Goal: Find contact information: Find contact information

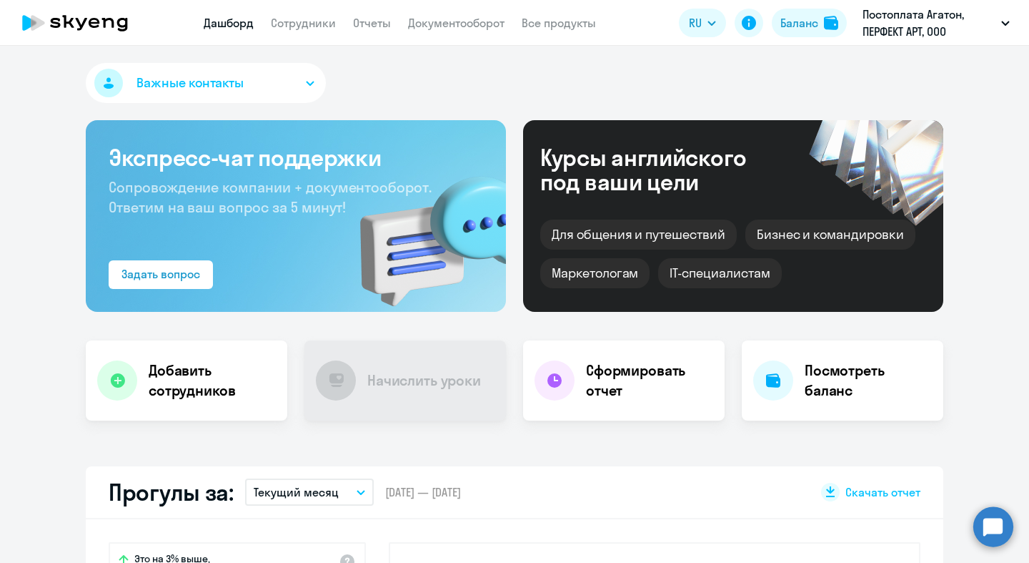
select select "30"
click at [319, 31] on app-menu-item-link "Сотрудники" at bounding box center [303, 23] width 65 height 18
click at [319, 23] on link "Сотрудники" at bounding box center [303, 23] width 65 height 14
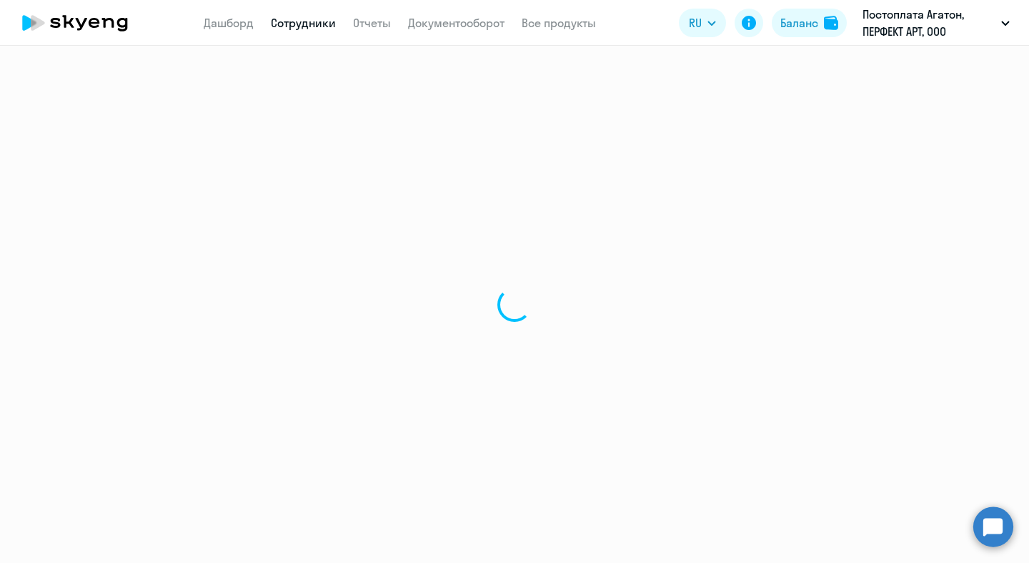
select select "30"
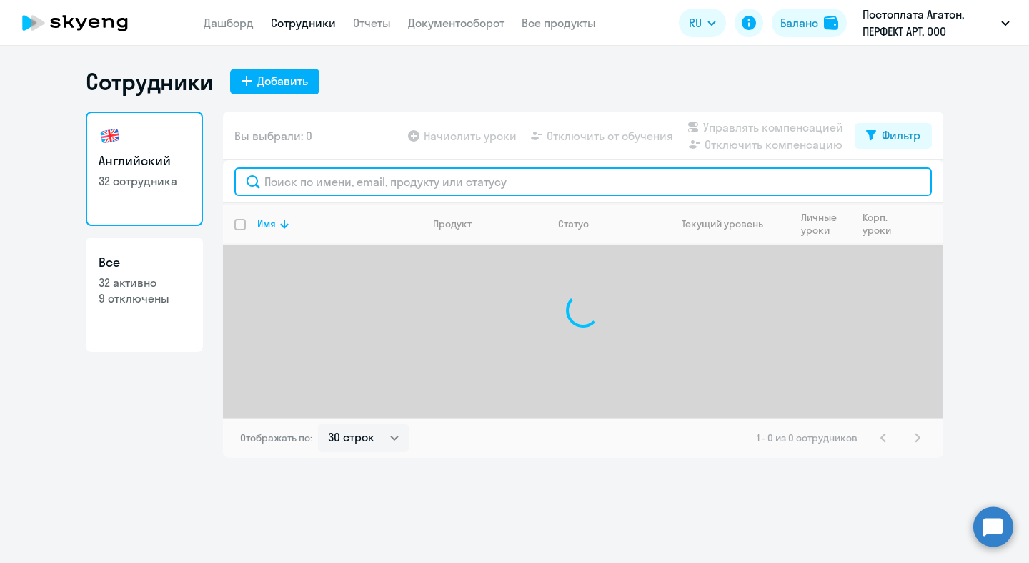
click at [403, 189] on input "text" at bounding box center [583, 181] width 698 height 29
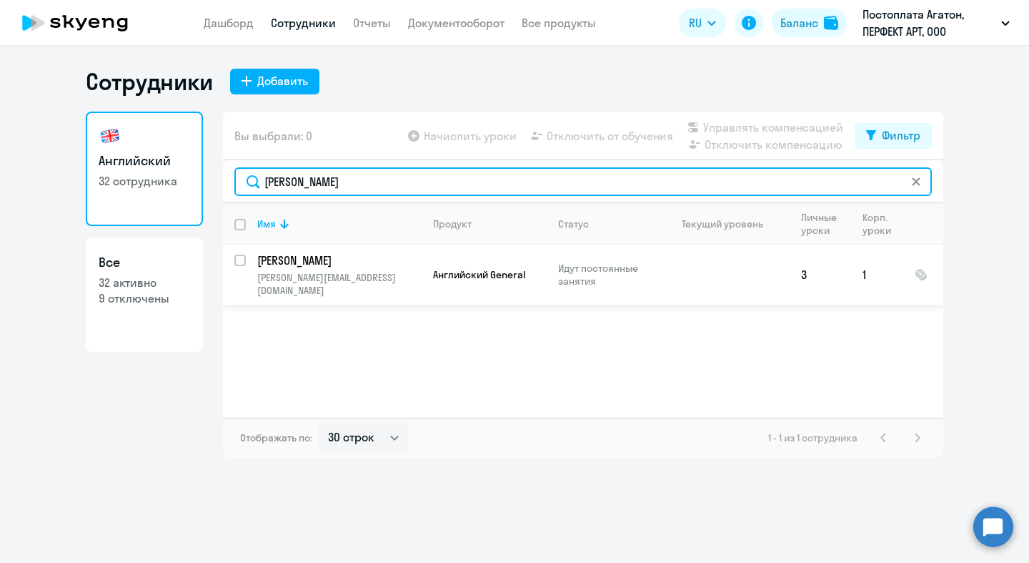
type input "[PERSON_NAME]"
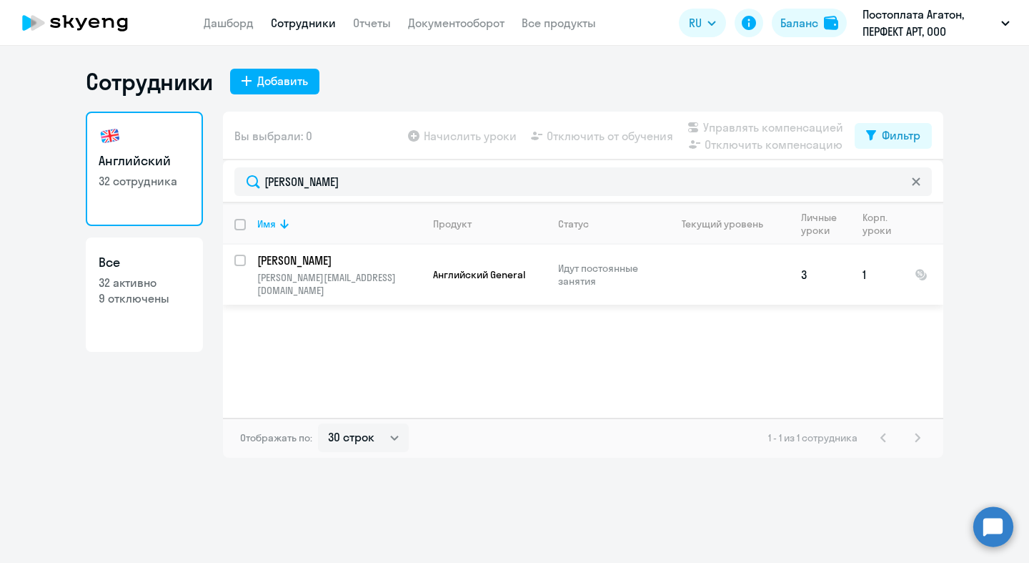
click at [320, 252] on p "[PERSON_NAME]" at bounding box center [338, 260] width 162 height 16
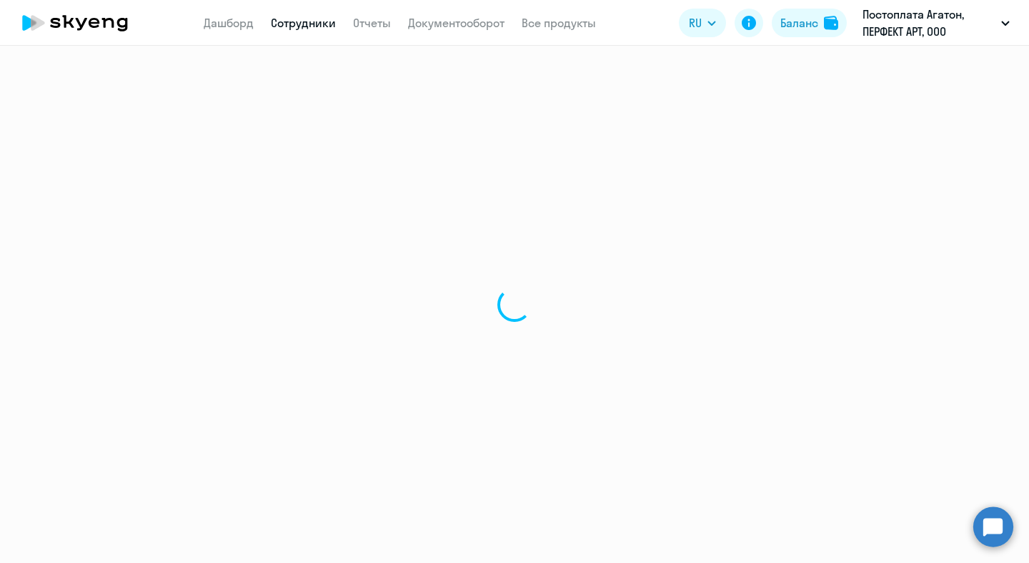
select select "english"
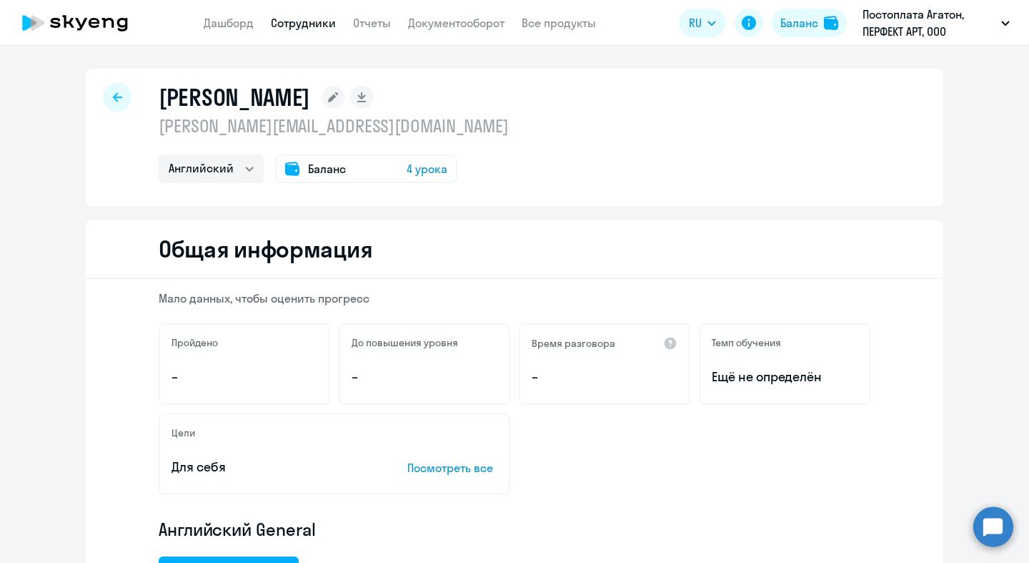
click at [124, 98] on div at bounding box center [117, 97] width 29 height 29
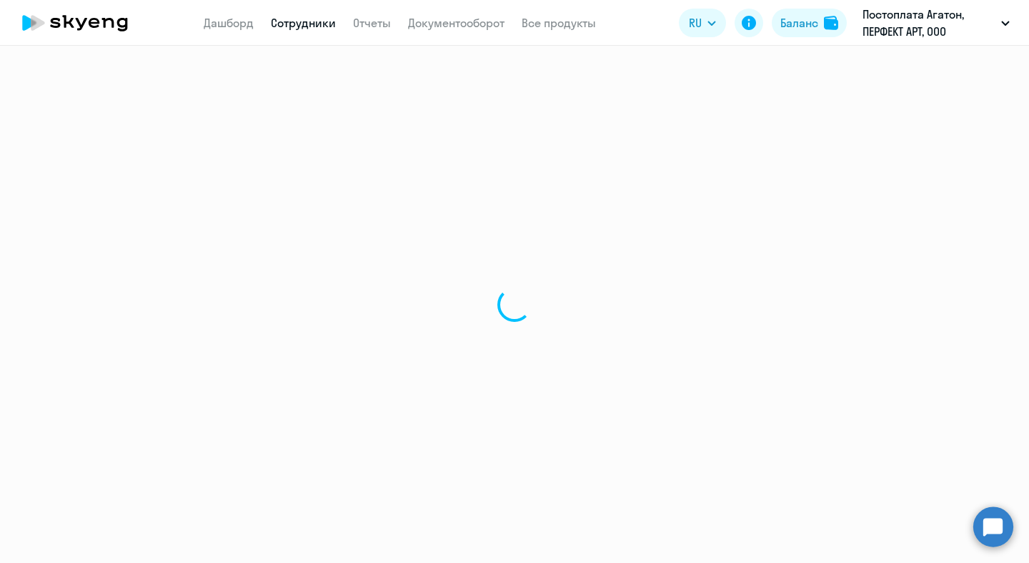
select select "30"
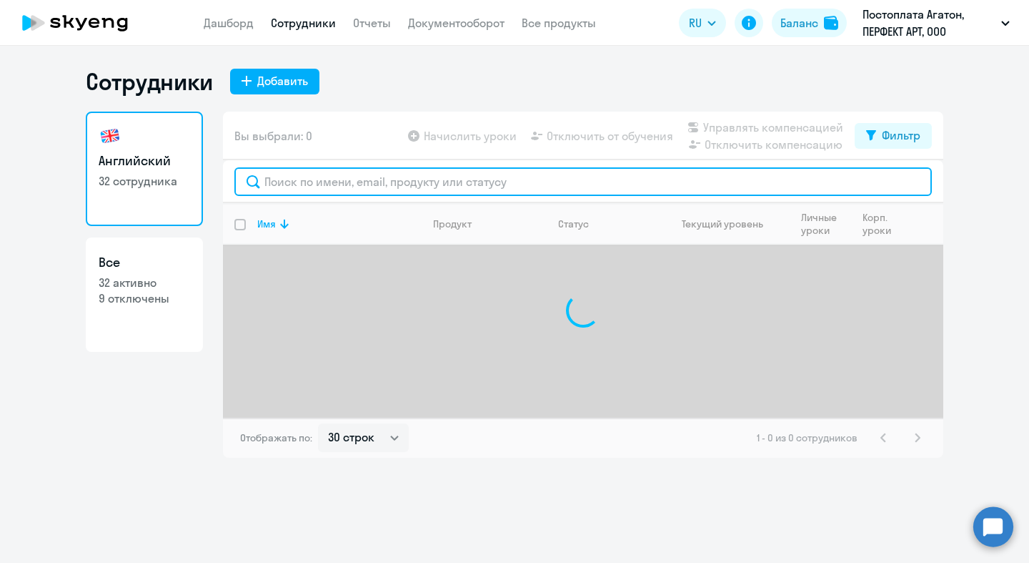
click at [373, 173] on input "text" at bounding box center [583, 181] width 698 height 29
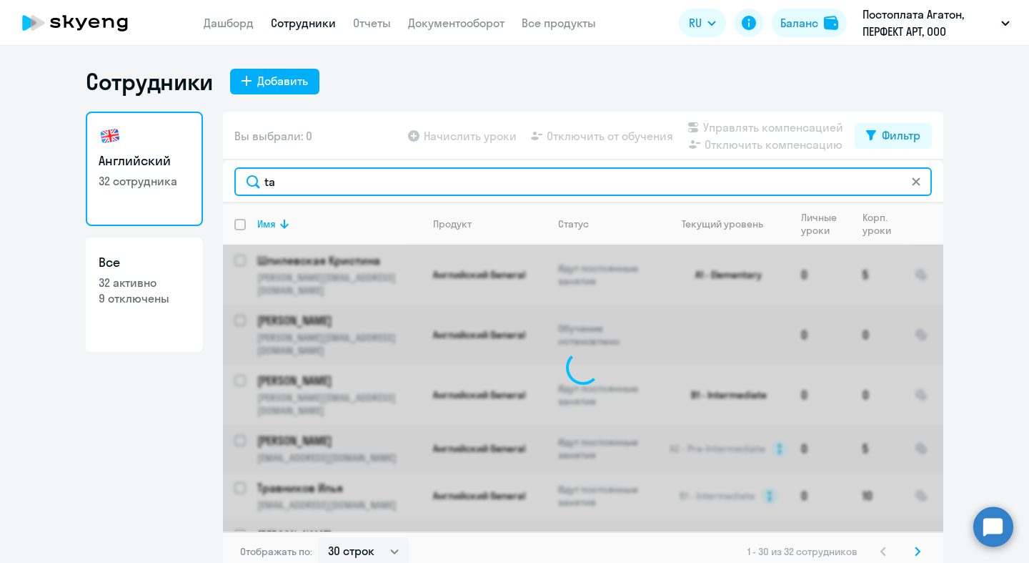
type input "t"
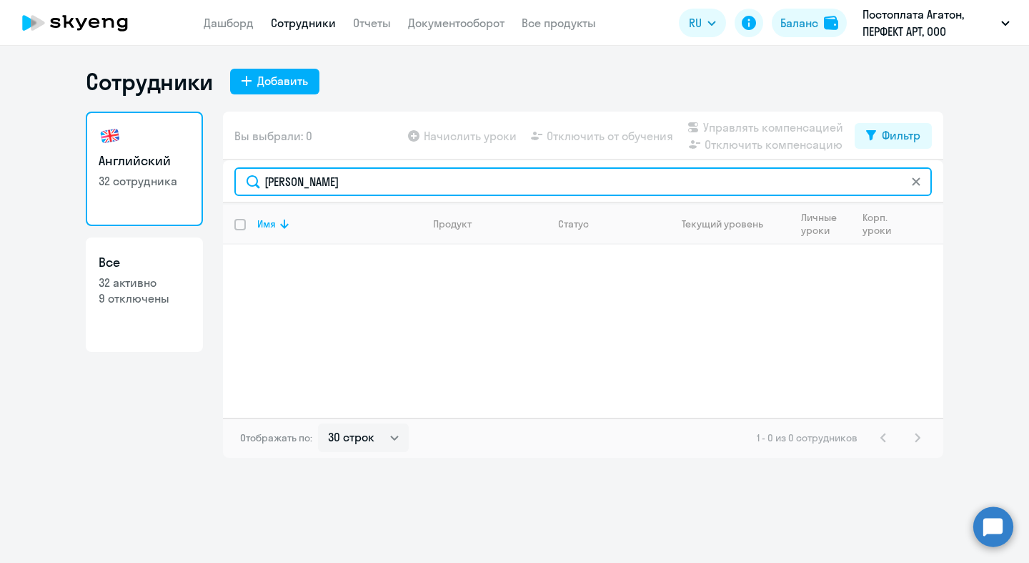
drag, startPoint x: 320, startPoint y: 179, endPoint x: 173, endPoint y: 177, distance: 147.3
click at [173, 177] on div "Английский 32 сотрудника Все 32 активно 9 отключены Вы выбрали: 0 Начислить уро…" at bounding box center [515, 285] width 858 height 346
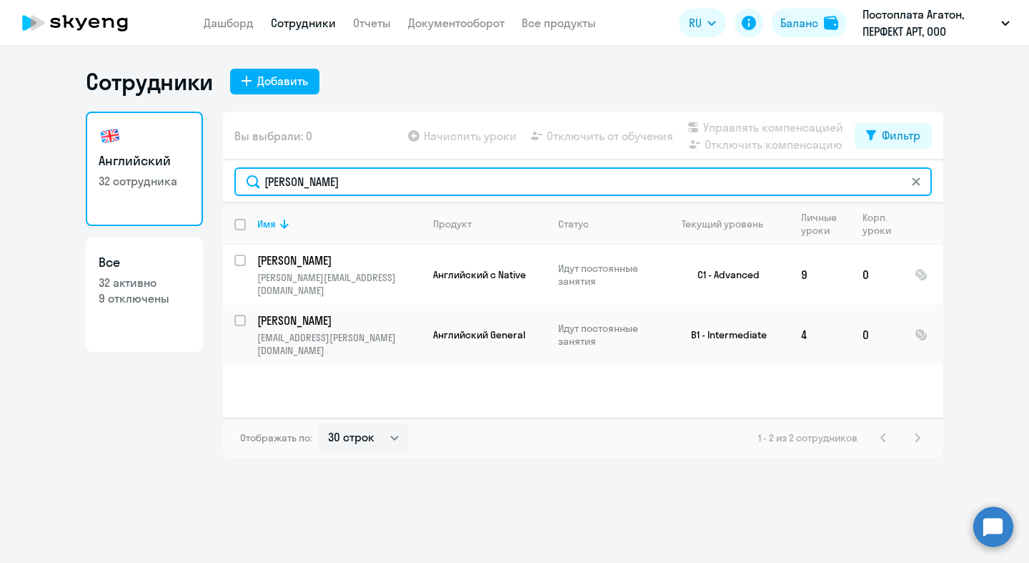
drag, startPoint x: 364, startPoint y: 178, endPoint x: 169, endPoint y: 169, distance: 195.4
click at [169, 169] on div "Английский 32 сотрудника Все 32 активно 9 отключены Вы выбрали: 0 Начислить уро…" at bounding box center [515, 285] width 858 height 346
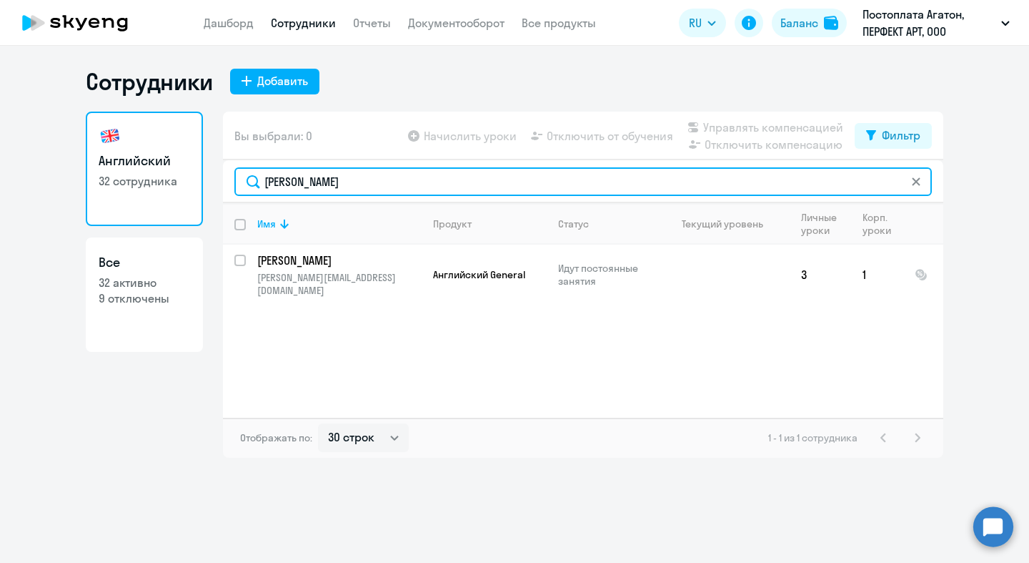
drag, startPoint x: 367, startPoint y: 184, endPoint x: 137, endPoint y: 137, distance: 234.8
click at [139, 139] on div "Английский 32 сотрудника Все 32 активно 9 отключены Вы выбрали: 0 Начислить уро…" at bounding box center [515, 285] width 858 height 346
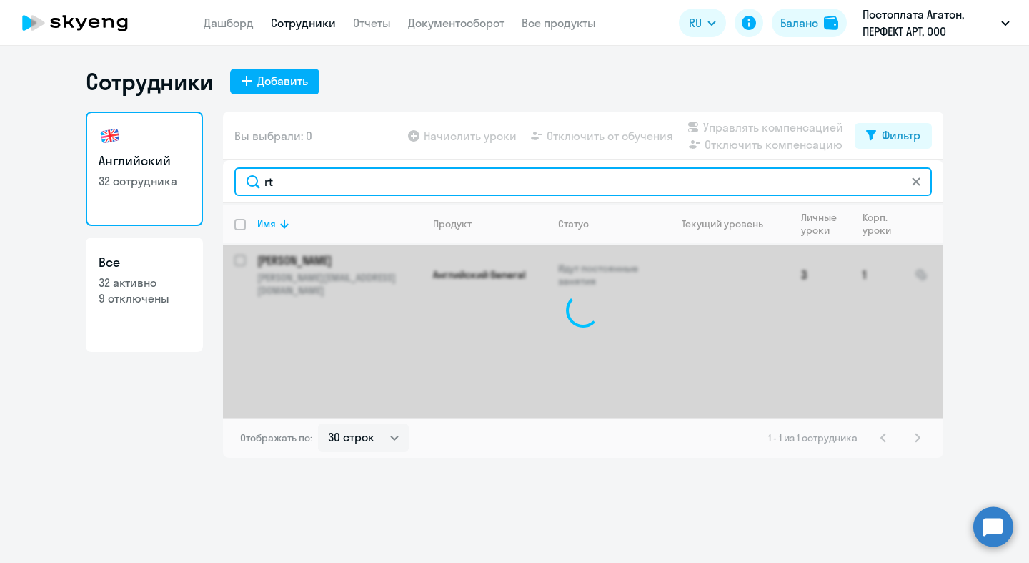
type input "r"
type input "taras"
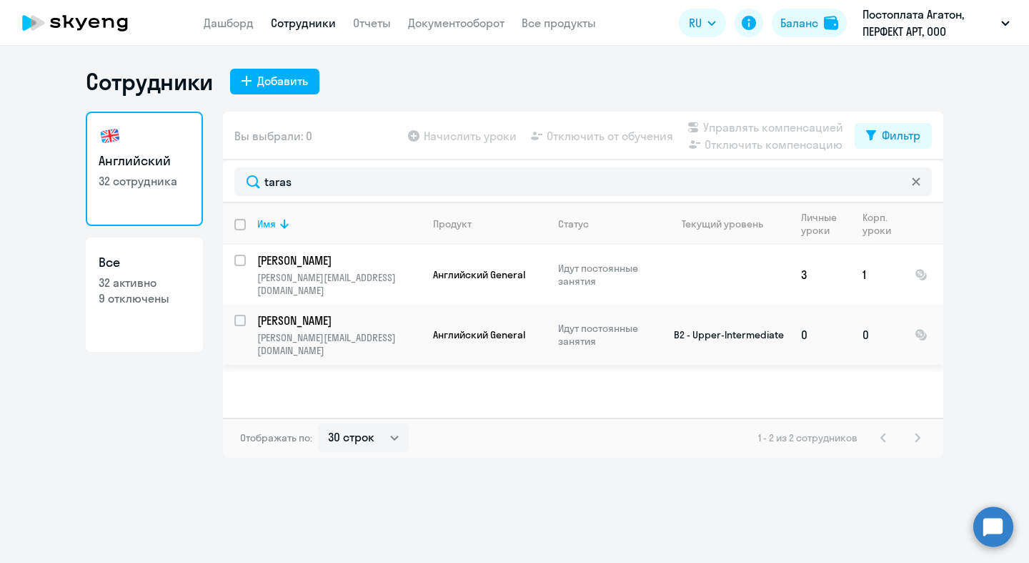
click at [372, 312] on p "[PERSON_NAME]" at bounding box center [338, 320] width 162 height 16
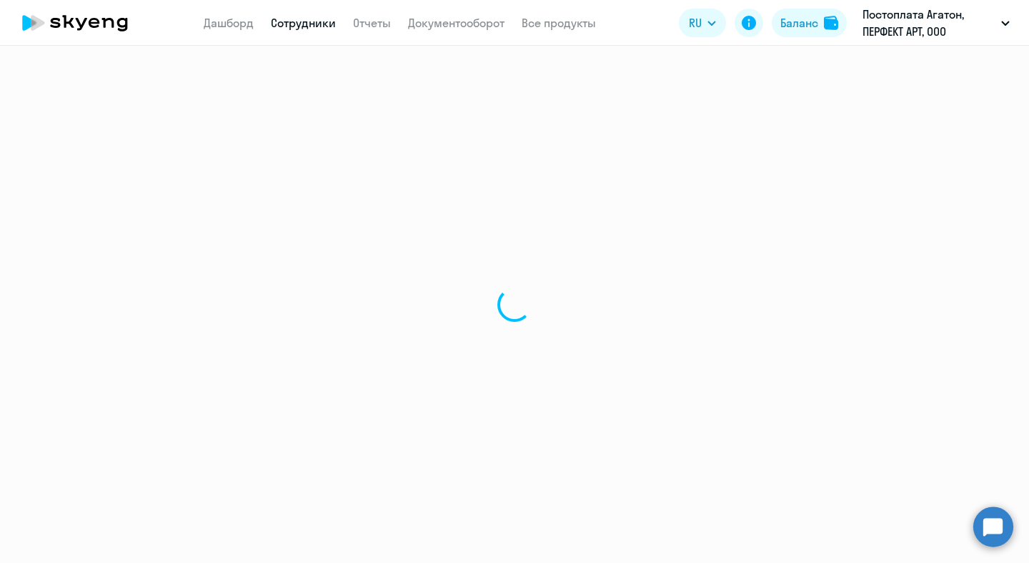
select select "english"
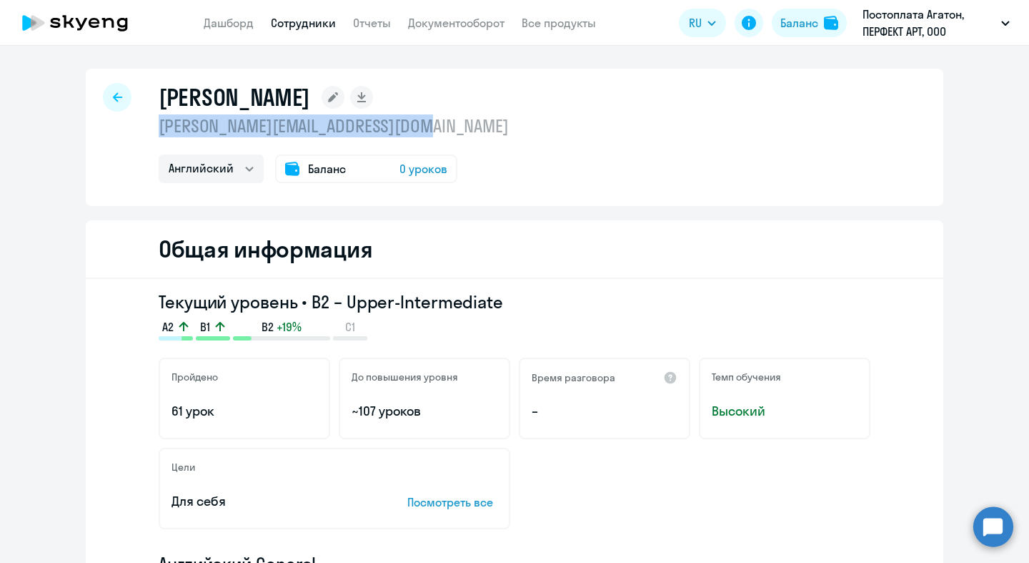
drag, startPoint x: 448, startPoint y: 119, endPoint x: 152, endPoint y: 119, distance: 296.7
click at [152, 119] on div "T Aleksandr [EMAIL_ADDRESS][DOMAIN_NAME] Английский Баланс 0 уроков" at bounding box center [515, 137] width 858 height 137
copy p "[PERSON_NAME][EMAIL_ADDRESS][DOMAIN_NAME]"
